Goal: Information Seeking & Learning: Learn about a topic

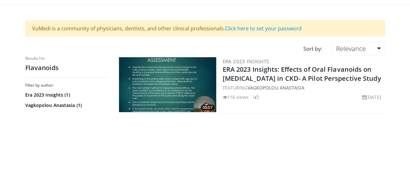
scroll to position [37, 0]
click at [159, 83] on img at bounding box center [167, 85] width 97 height 55
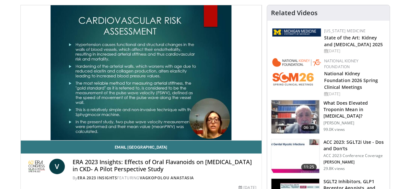
scroll to position [75, 0]
